Goal: Task Accomplishment & Management: Use online tool/utility

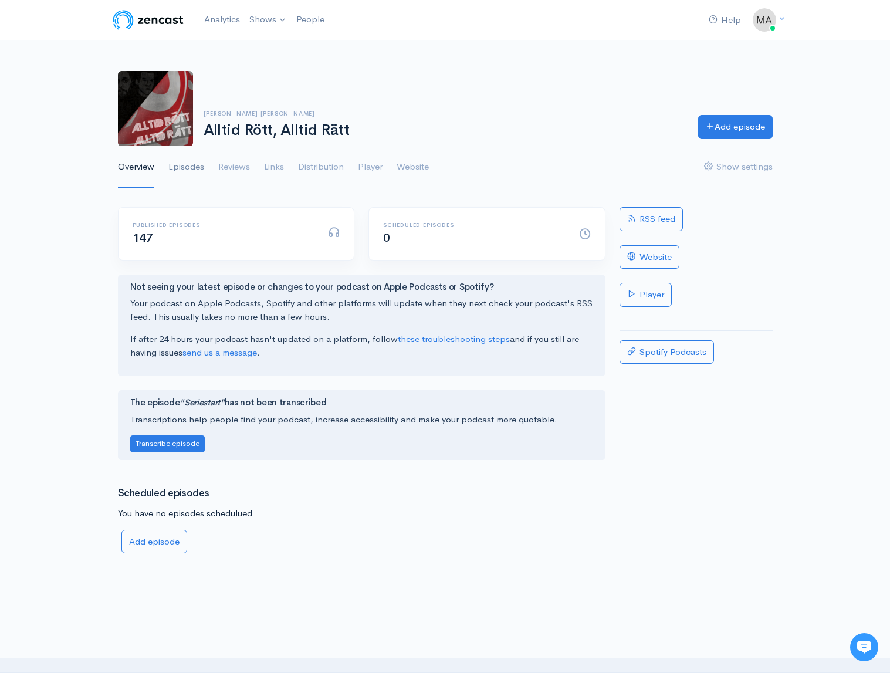
click at [195, 165] on link "Episodes" at bounding box center [186, 167] width 36 height 42
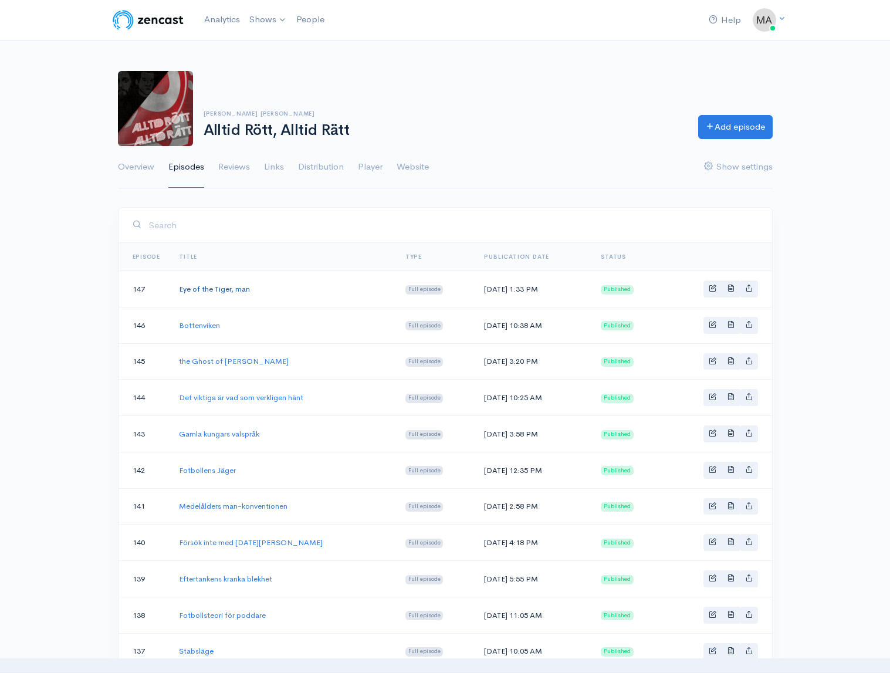
click at [219, 289] on link "Eye of the Tiger, man" at bounding box center [214, 289] width 71 height 10
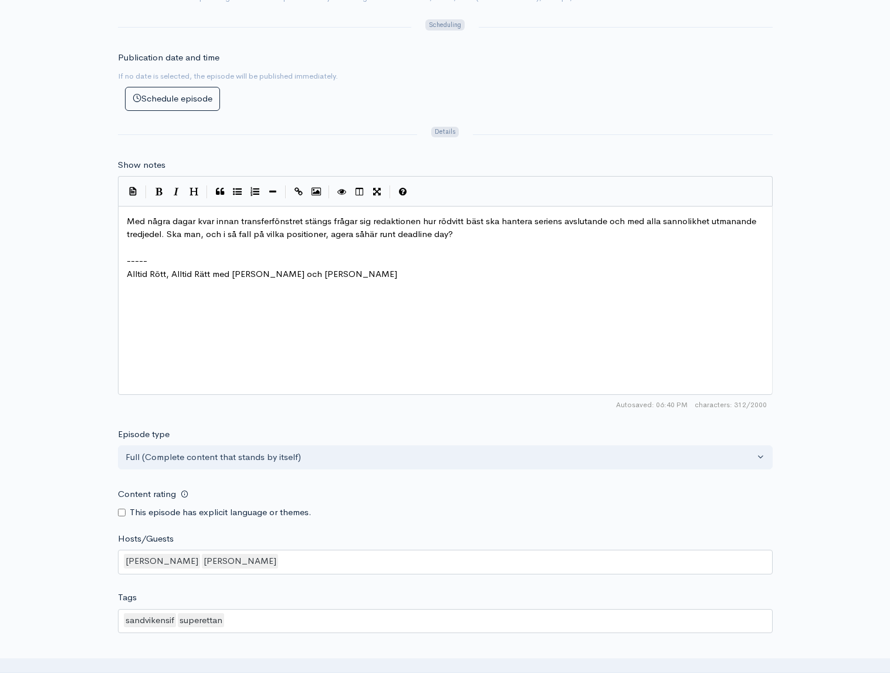
scroll to position [5, 0]
type textarea "Med några dagar kvar innan transferfönstret stängs frågar sig redaktionen hur r…"
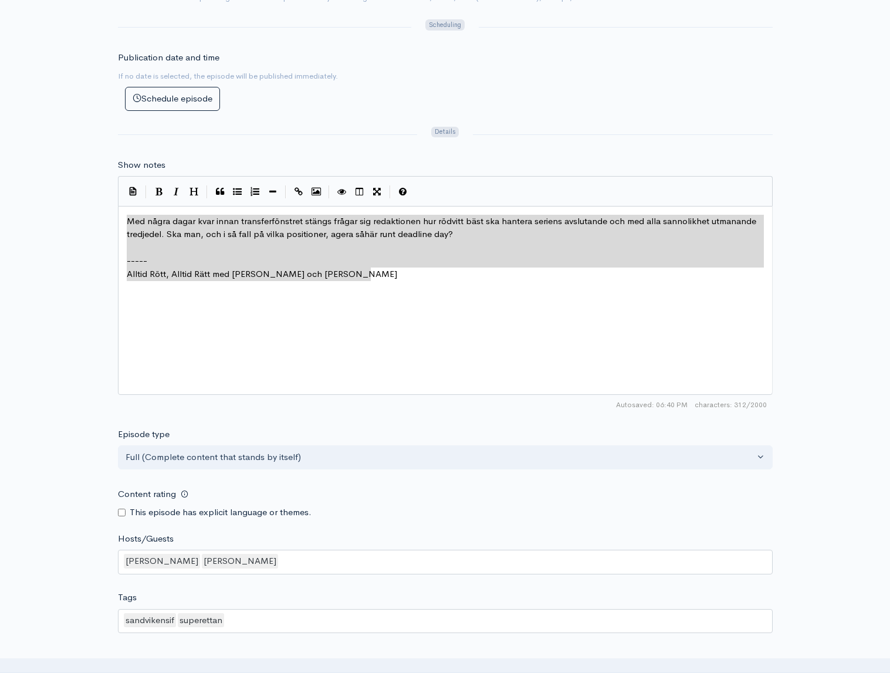
drag, startPoint x: 342, startPoint y: 287, endPoint x: 62, endPoint y: 222, distance: 287.8
click at [62, 222] on div "Title Eye of the Tiger, man Your episode title should not include your podcast …" at bounding box center [445, 207] width 890 height 1082
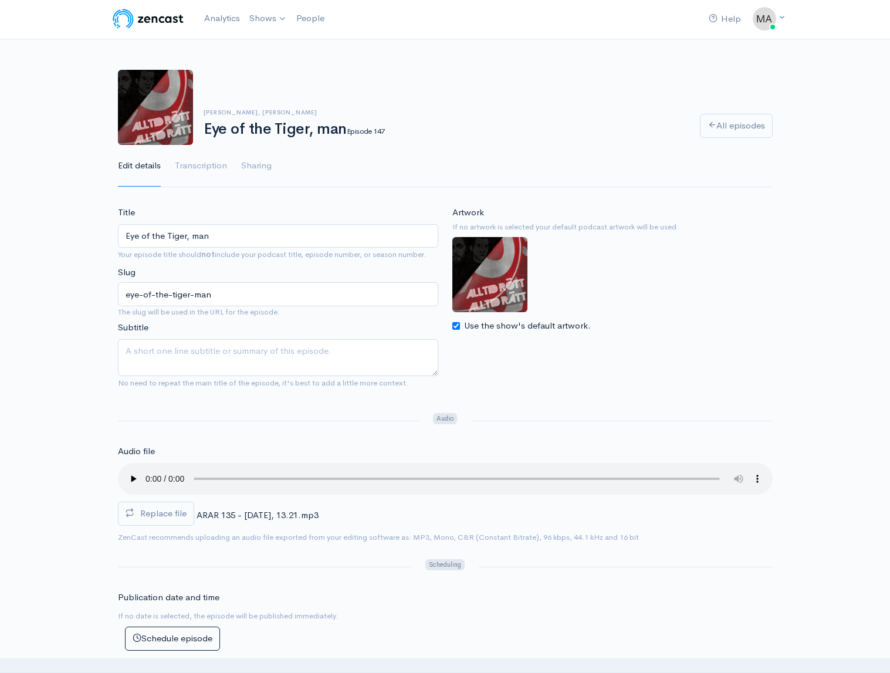
scroll to position [0, 0]
click at [289, 48] on link "Alltid Rött, Alltid Rätt" at bounding box center [300, 48] width 111 height 21
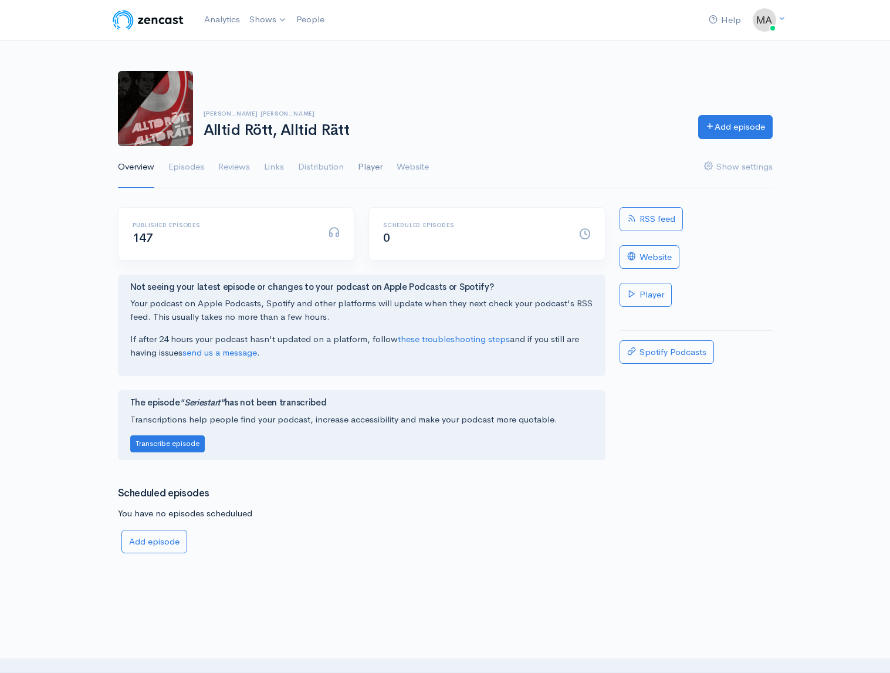
click at [371, 169] on link "Player" at bounding box center [370, 167] width 25 height 42
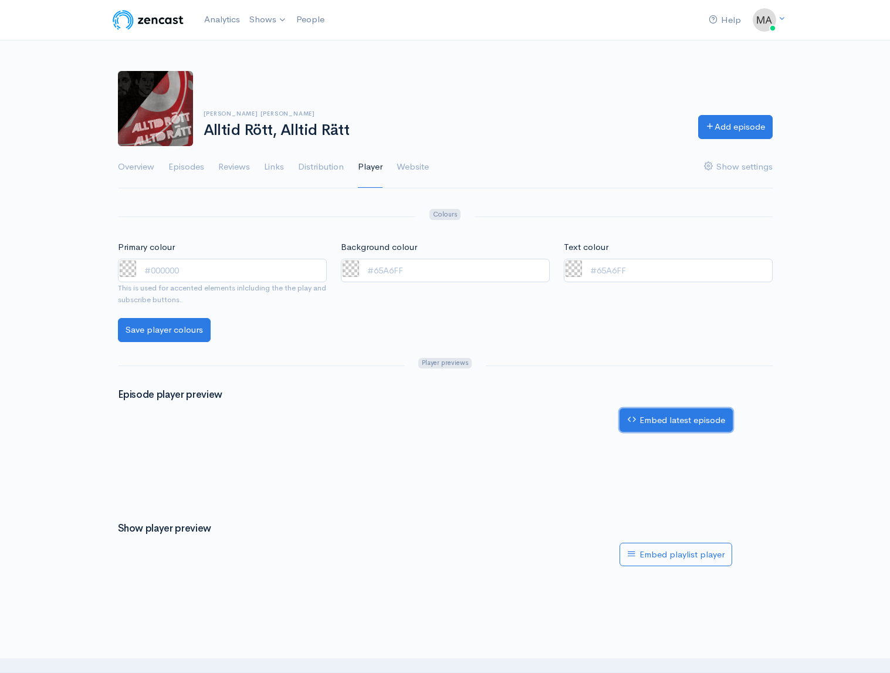
click at [693, 416] on link "Embed latest episode" at bounding box center [675, 420] width 113 height 24
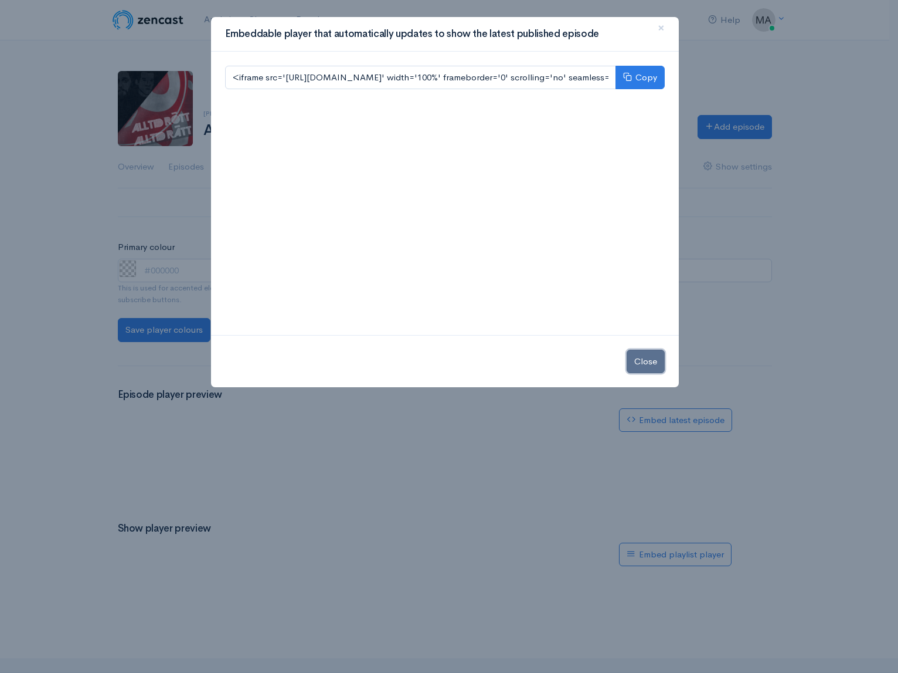
click at [646, 371] on button "Close" at bounding box center [646, 361] width 38 height 24
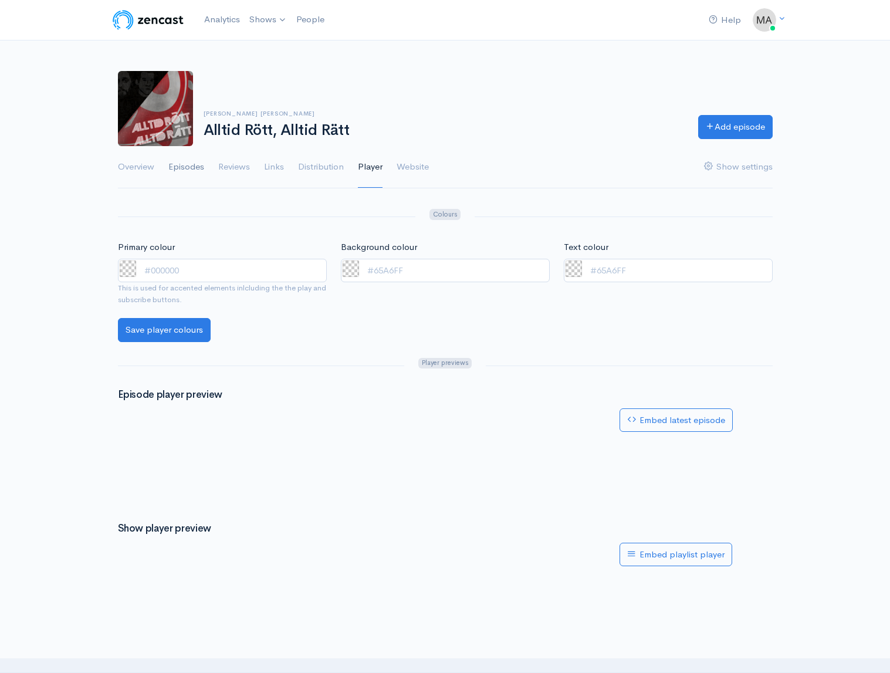
click at [174, 168] on link "Episodes" at bounding box center [186, 167] width 36 height 42
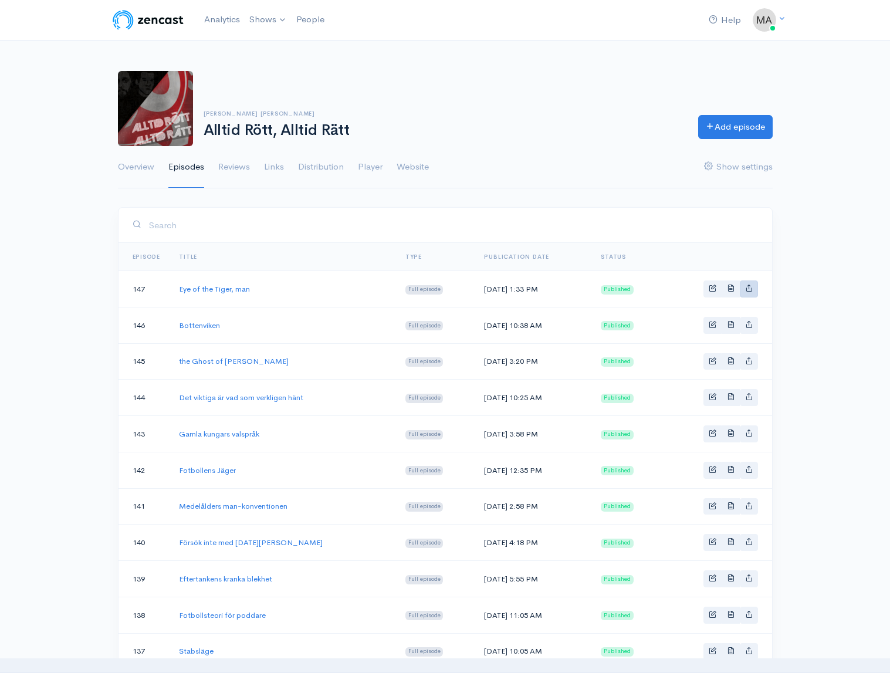
click at [746, 294] on link "Basic example" at bounding box center [748, 288] width 18 height 17
type input "[URL][DOMAIN_NAME]"
type input "<iframe src='[URL][DOMAIN_NAME]' width='100%' height='190' frameborder='0' scro…"
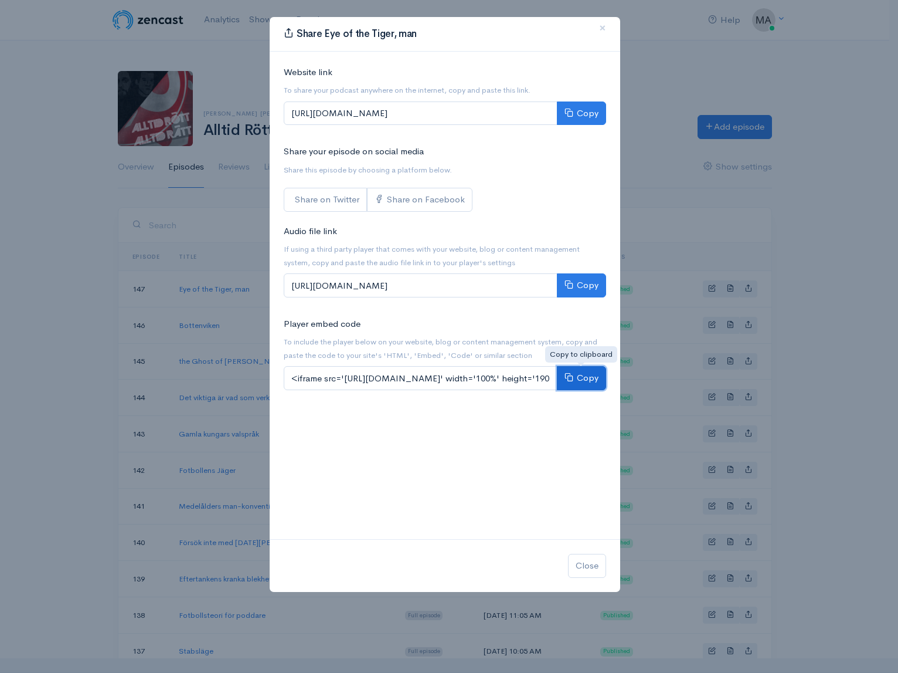
click at [576, 377] on button "Copy" at bounding box center [581, 378] width 49 height 24
click at [610, 24] on button "×" at bounding box center [602, 28] width 35 height 32
